Goal: Task Accomplishment & Management: Manage account settings

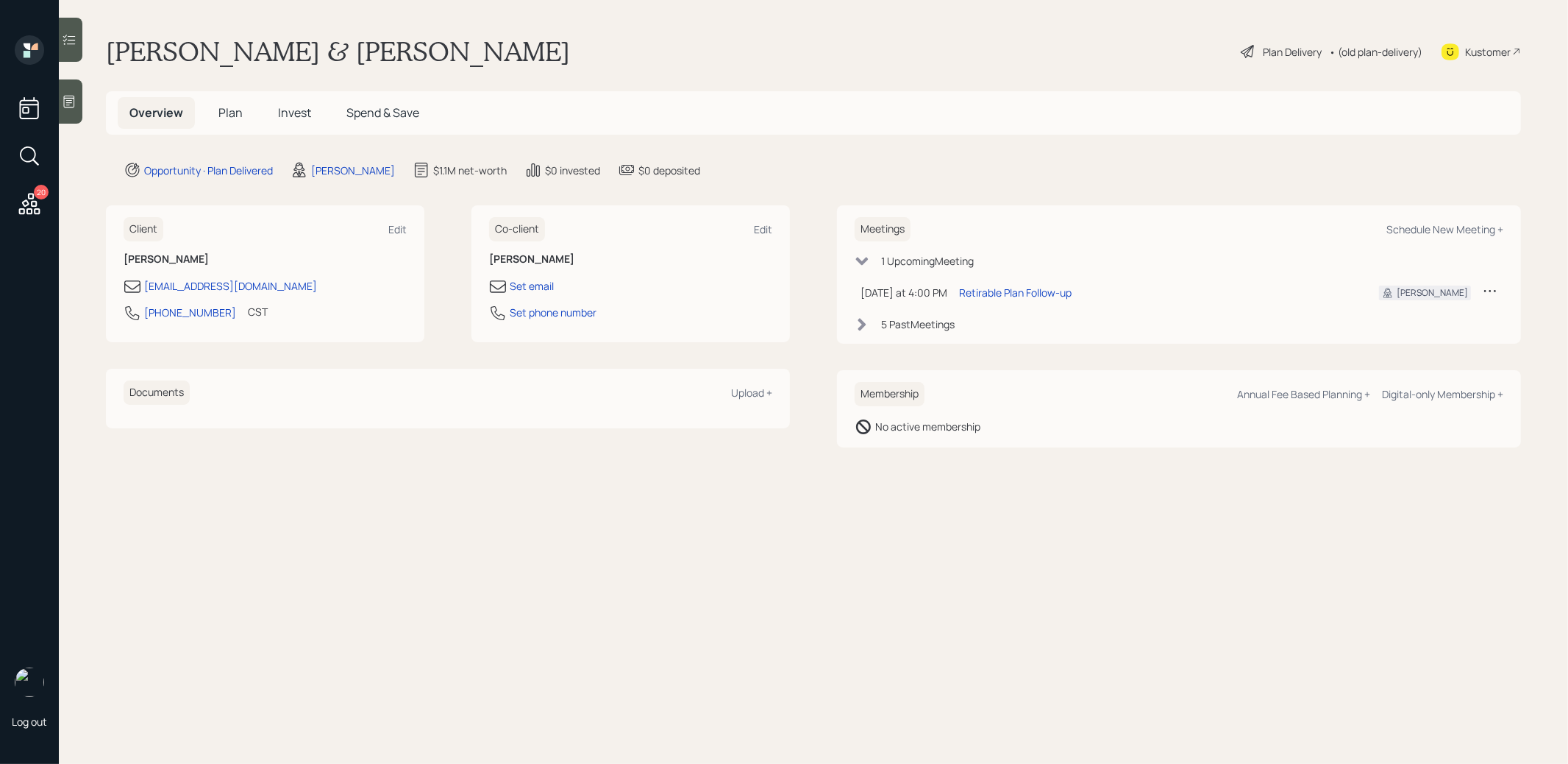
click at [1278, 60] on div "Plan Delivery • (old plan-delivery)" at bounding box center [1331, 52] width 184 height 33
click at [1277, 45] on div "Plan Delivery" at bounding box center [1292, 52] width 59 height 15
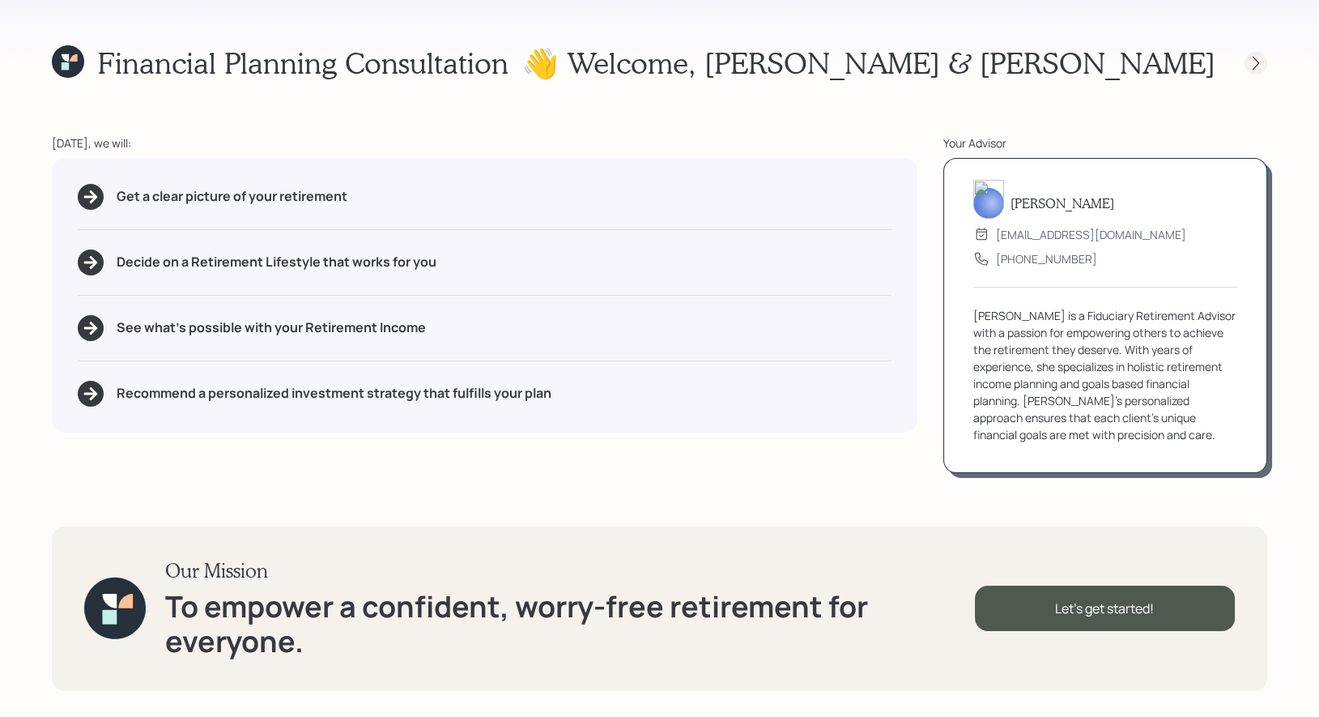
click at [1256, 58] on icon at bounding box center [1256, 63] width 16 height 16
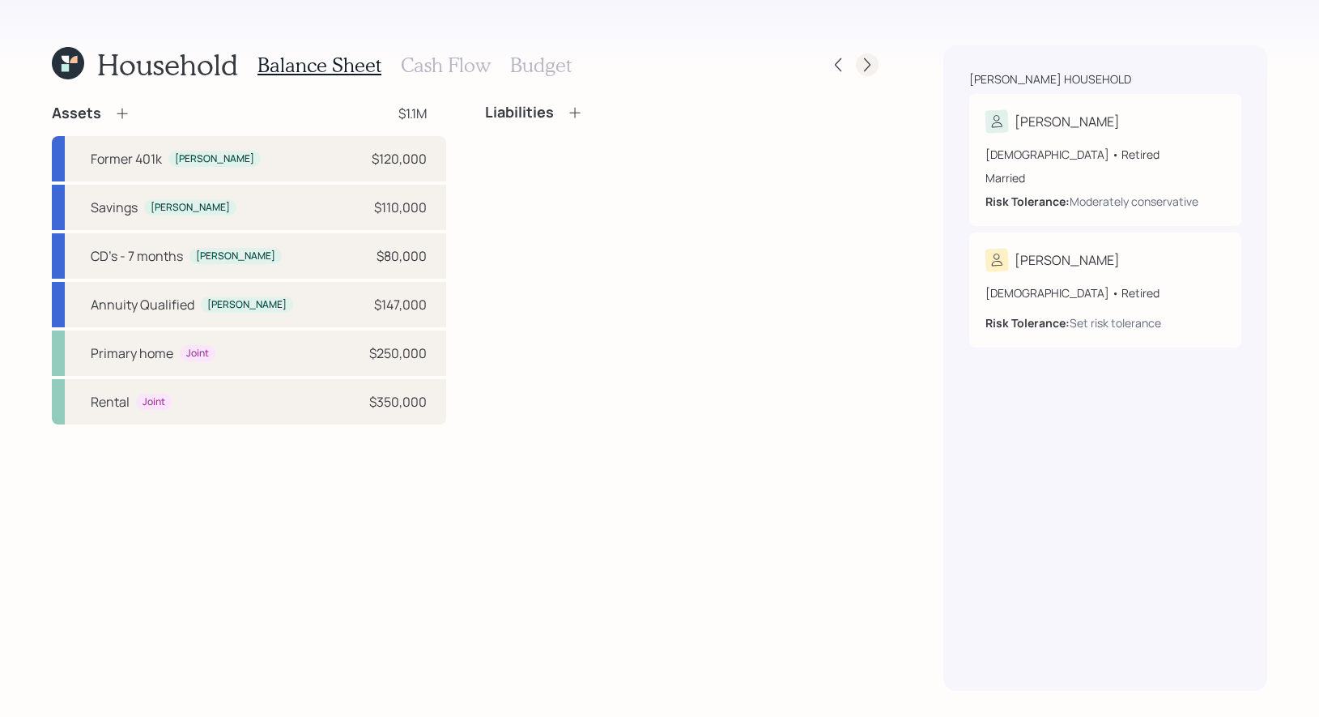
click at [870, 64] on icon at bounding box center [867, 65] width 16 height 16
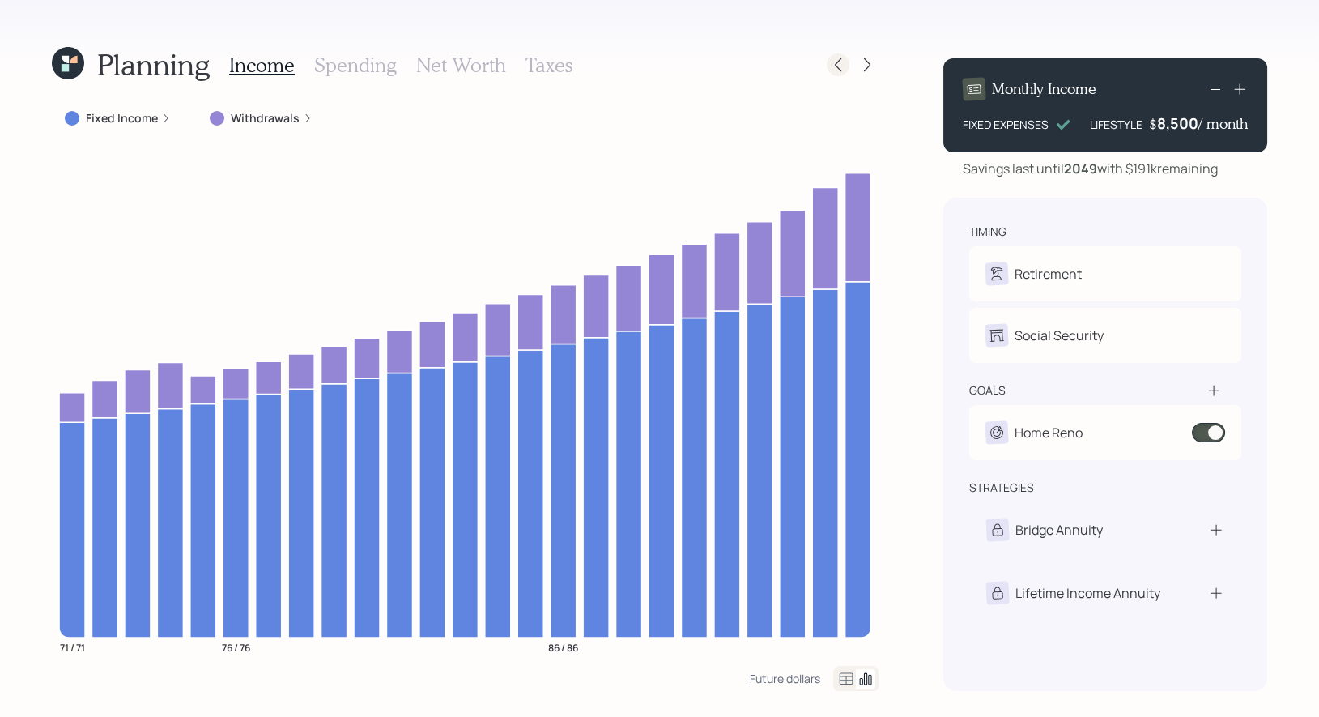
click at [839, 71] on icon at bounding box center [838, 65] width 16 height 16
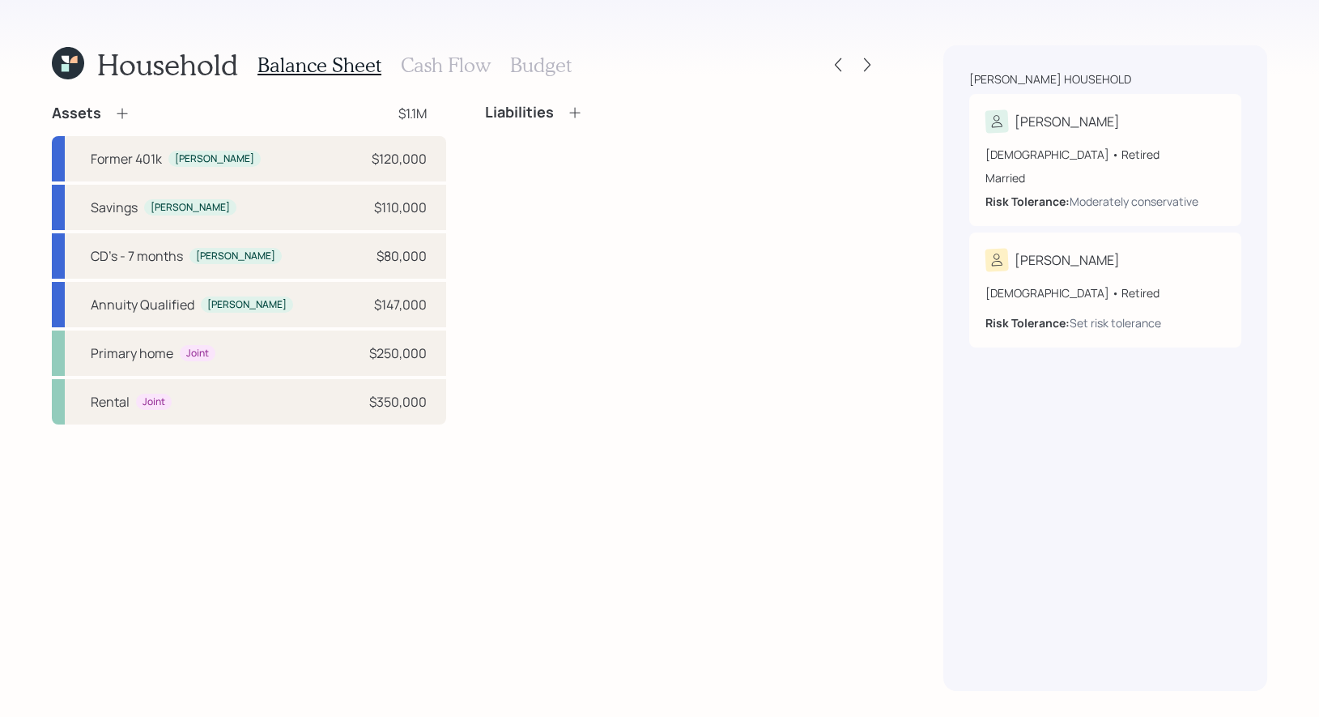
click at [70, 79] on icon at bounding box center [68, 63] width 32 height 32
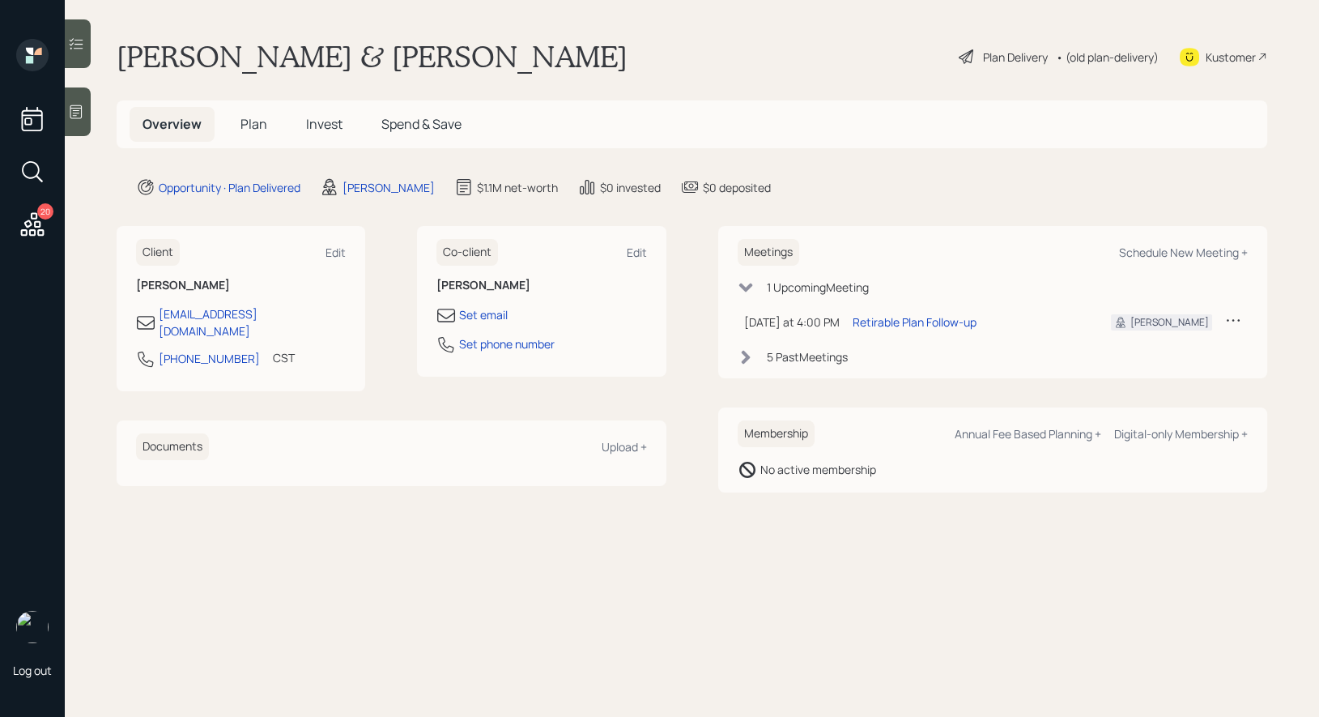
click at [321, 126] on span "Invest" at bounding box center [324, 124] width 36 height 18
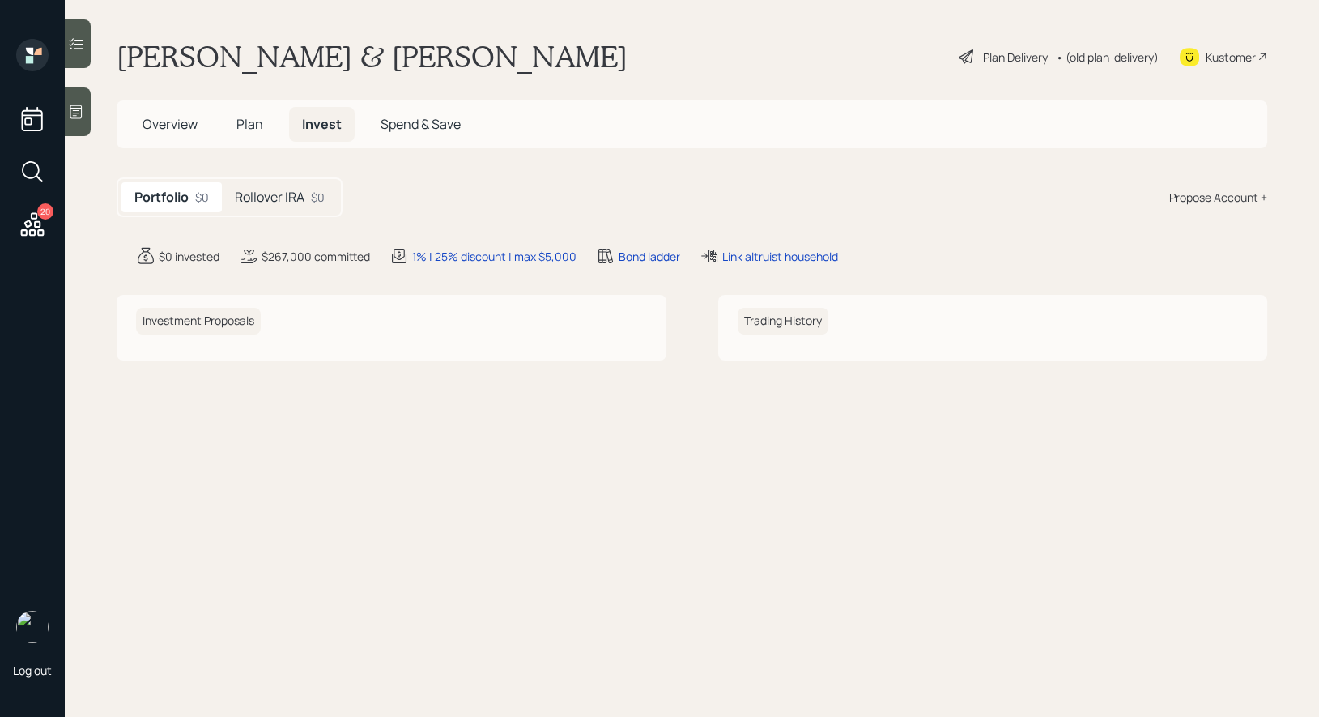
click at [290, 190] on h5 "Rollover IRA" at bounding box center [270, 196] width 70 height 15
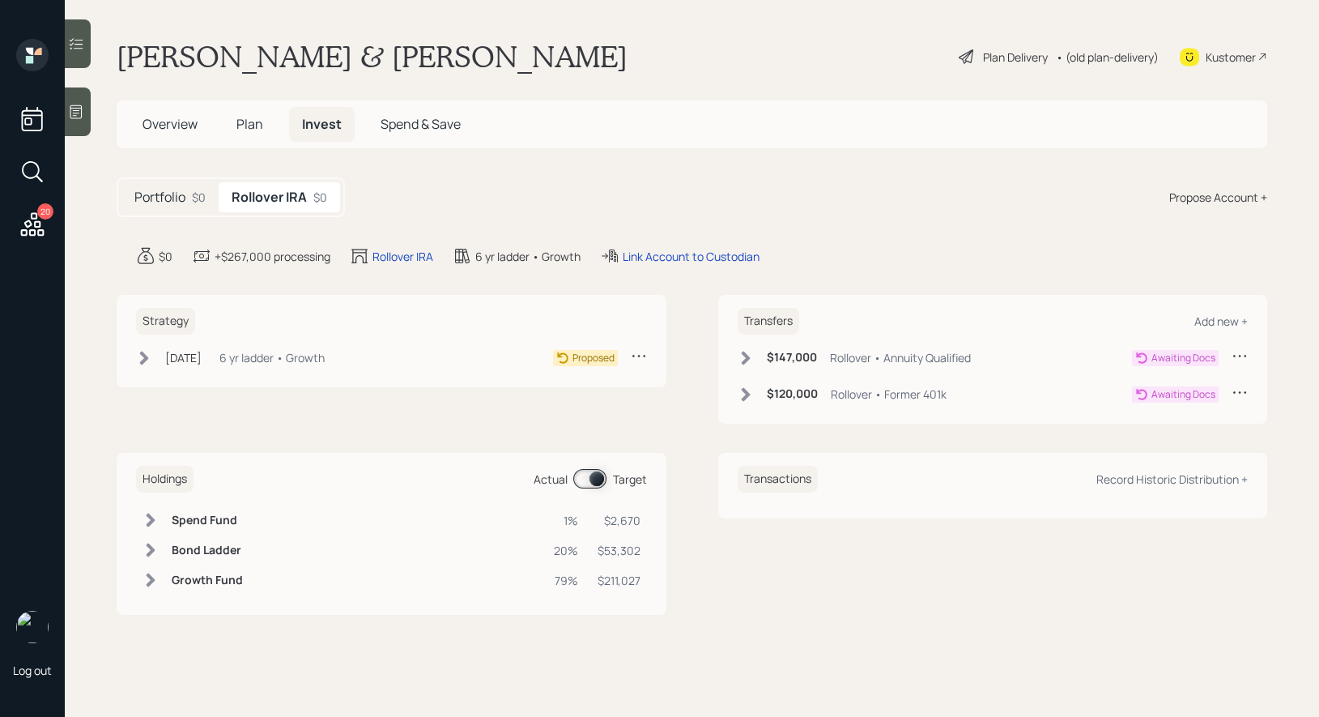
click at [30, 173] on icon at bounding box center [32, 171] width 29 height 29
click at [431, 121] on input "osko" at bounding box center [660, 117] width 486 height 34
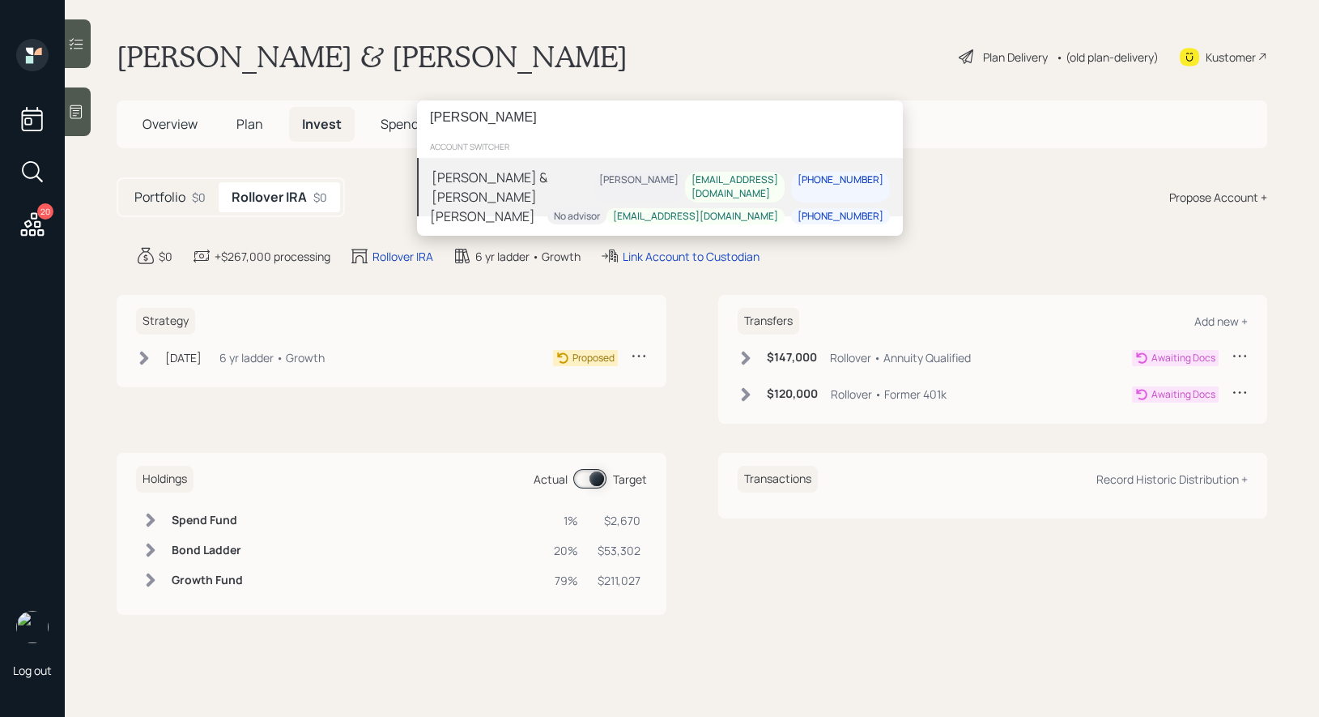
type input "osko"
click at [457, 174] on div "Ghada Osko & Elias Boghos" at bounding box center [512, 187] width 161 height 39
